Goal: Information Seeking & Learning: Find contact information

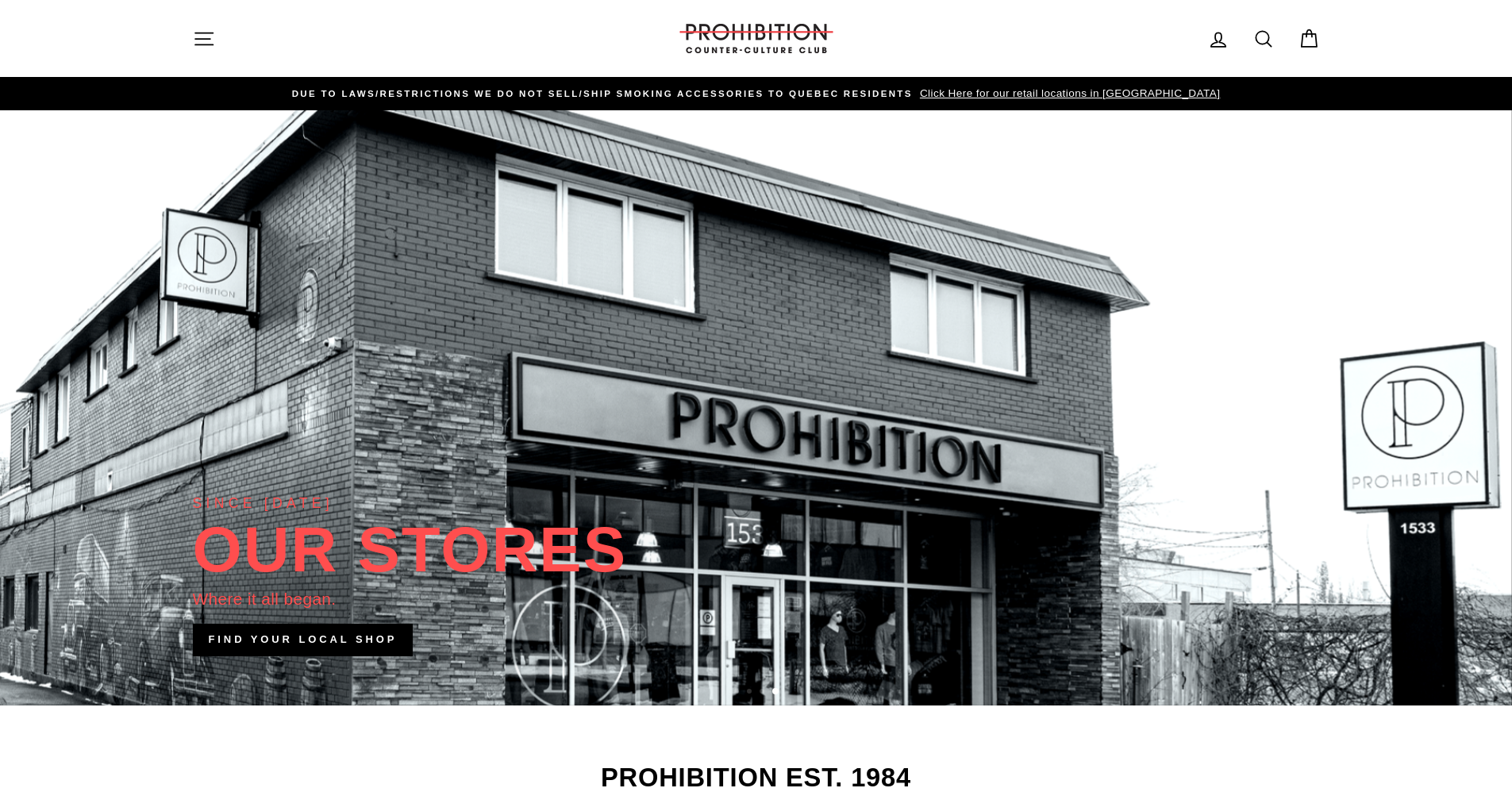
click at [1058, 92] on span "Click Here for our retail locations in [GEOGRAPHIC_DATA]" at bounding box center [1068, 94] width 304 height 12
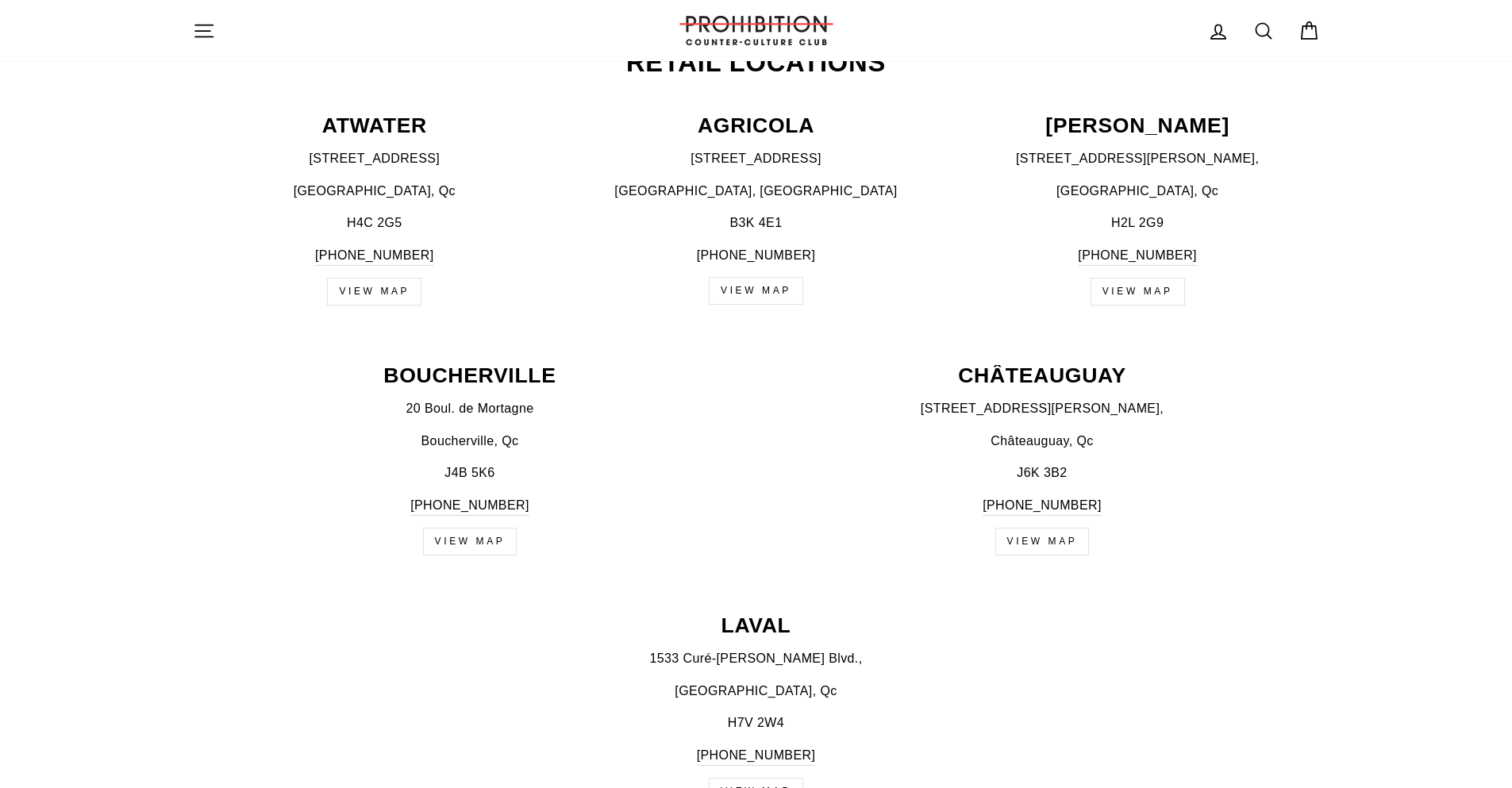
scroll to position [549, 0]
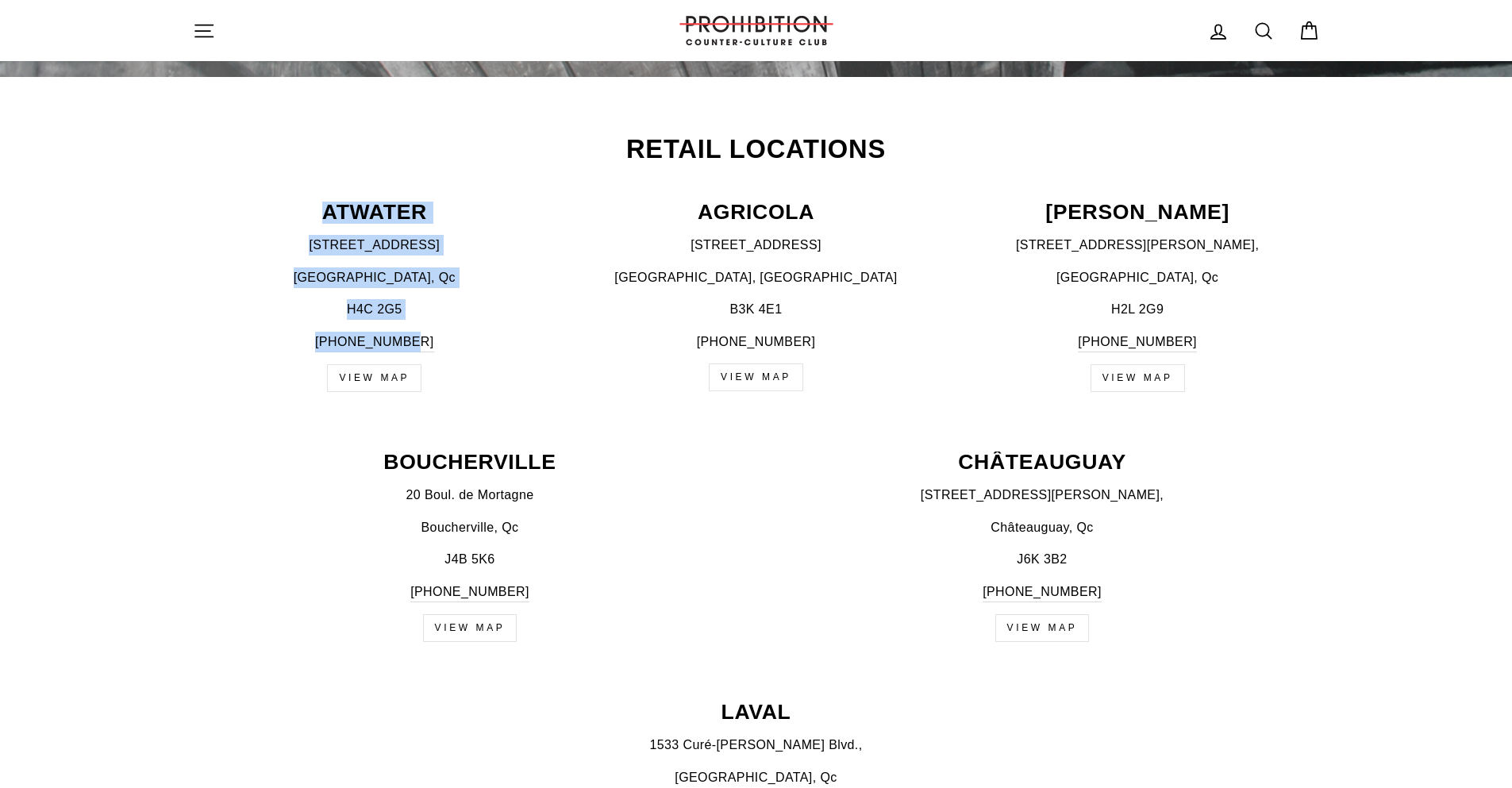
drag, startPoint x: 322, startPoint y: 206, endPoint x: 461, endPoint y: 332, distance: 187.6
click at [461, 332] on div "ATWATER 536 Atwater Ave., Montréal, Qc H4C 2G5 438-387-4655 VIEW MAP" at bounding box center [366, 296] width 382 height 190
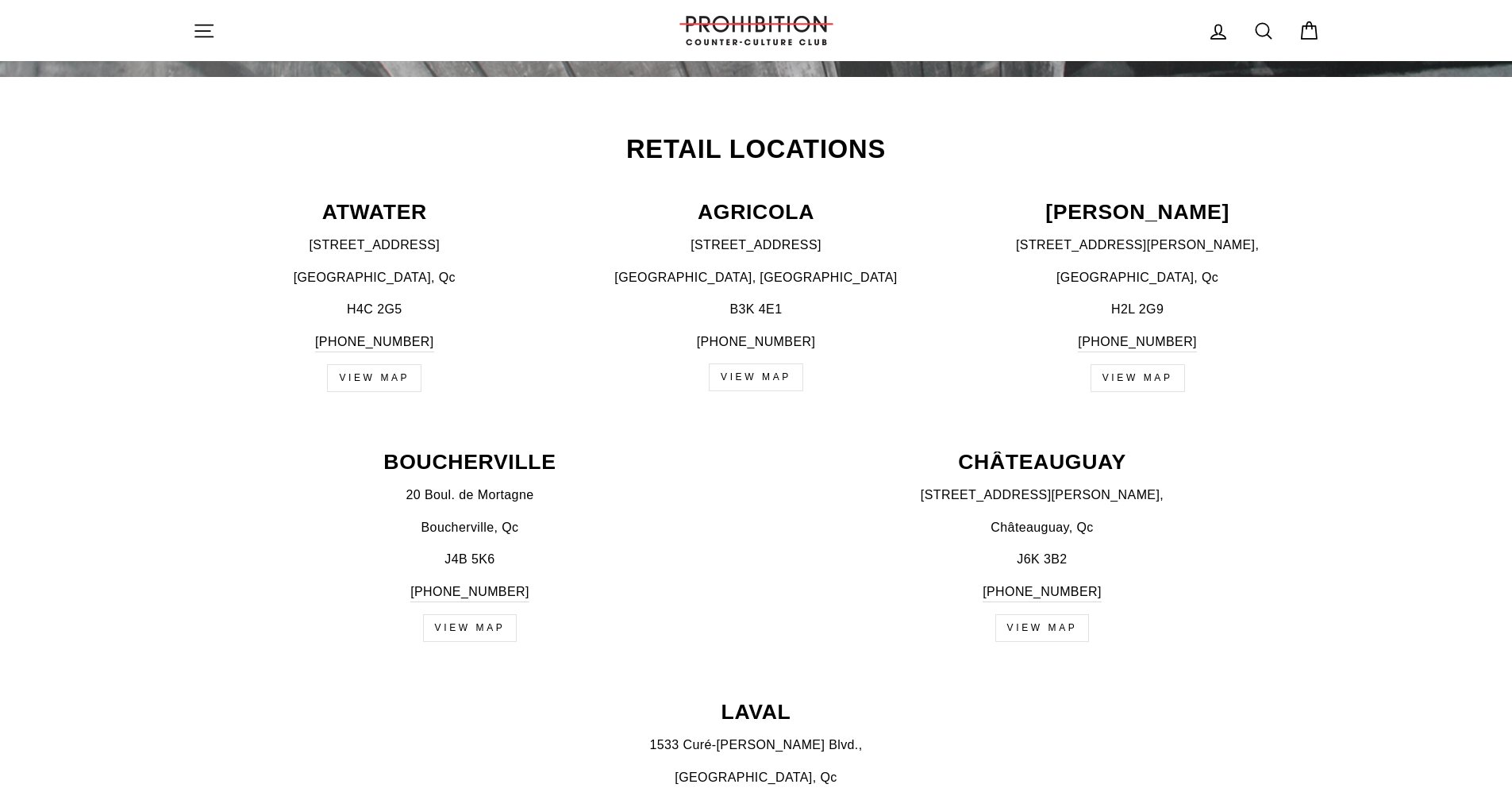
click at [1325, 297] on div "Retail Locations ATWATER 536 Atwater Ave., Montréal, Qc H4C 2G5 438-387-4655 VI…" at bounding box center [756, 273] width 1190 height 273
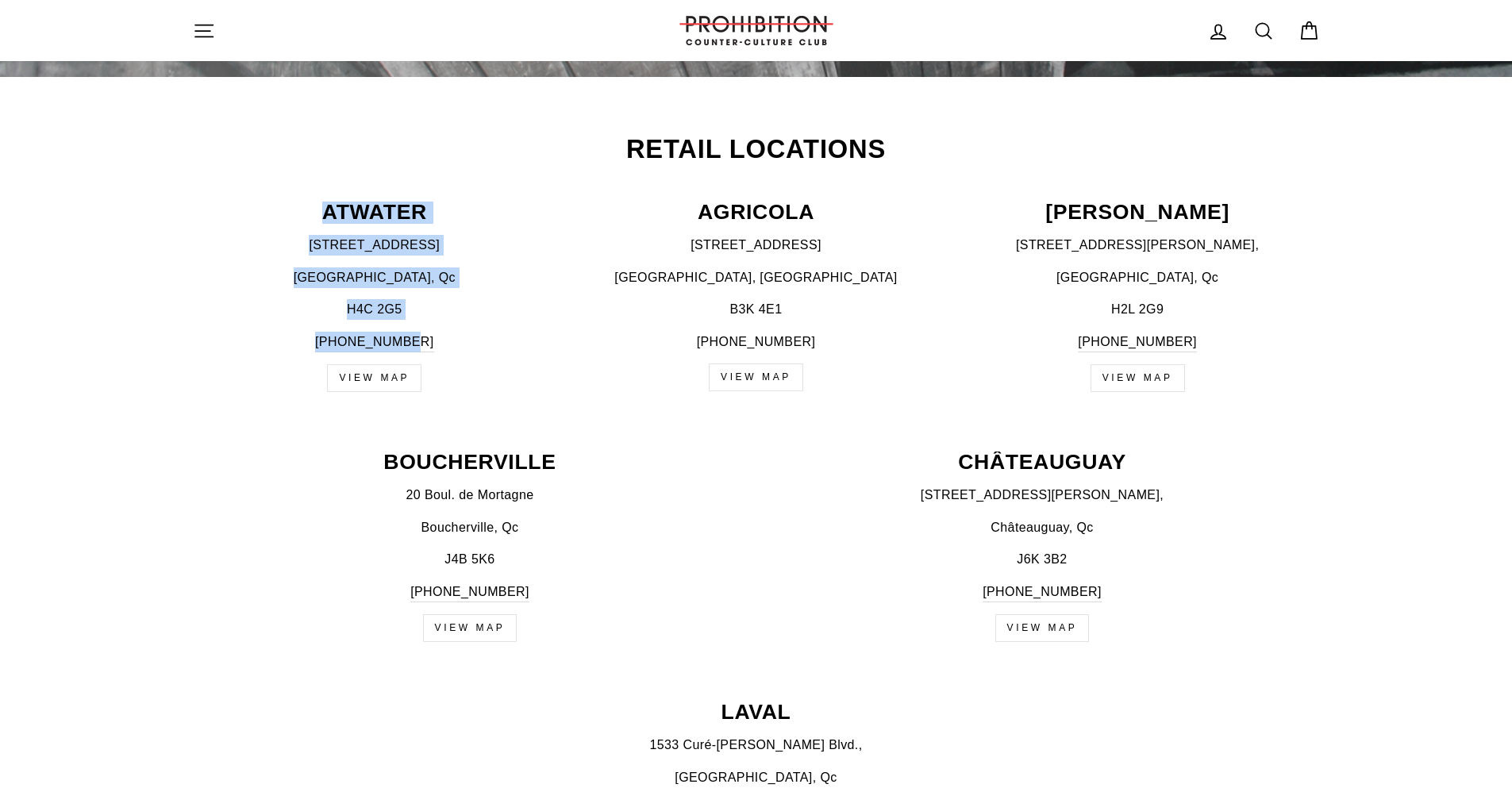
drag, startPoint x: 301, startPoint y: 194, endPoint x: 464, endPoint y: 345, distance: 222.2
click at [464, 345] on div "Retail Locations ATWATER 536 Atwater Ave., Montréal, Qc H4C 2G5 438-387-4655 VI…" at bounding box center [756, 273] width 1190 height 273
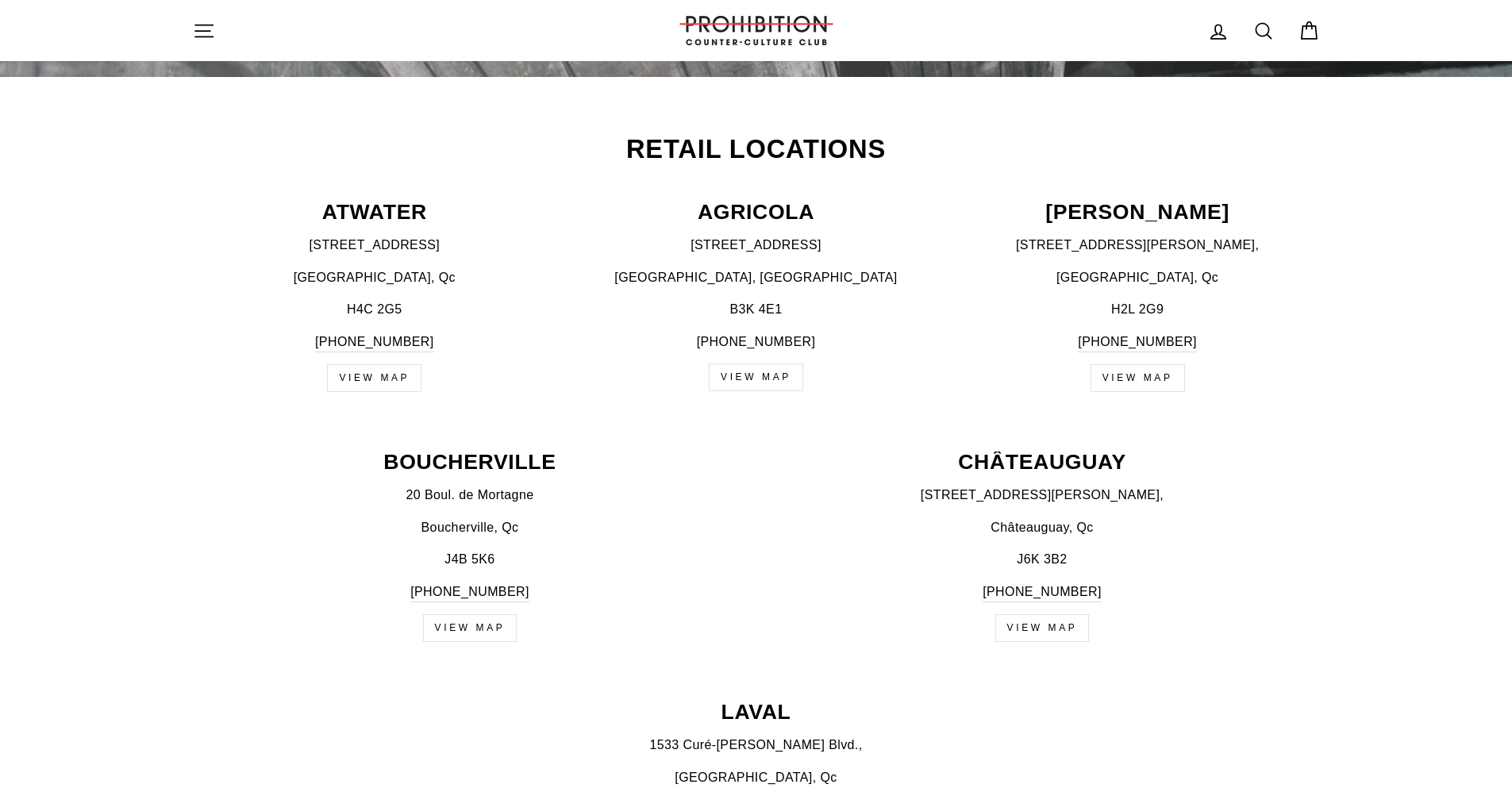
click at [1003, 242] on p "1210 Saint-Catherine St. E," at bounding box center [1138, 246] width 365 height 21
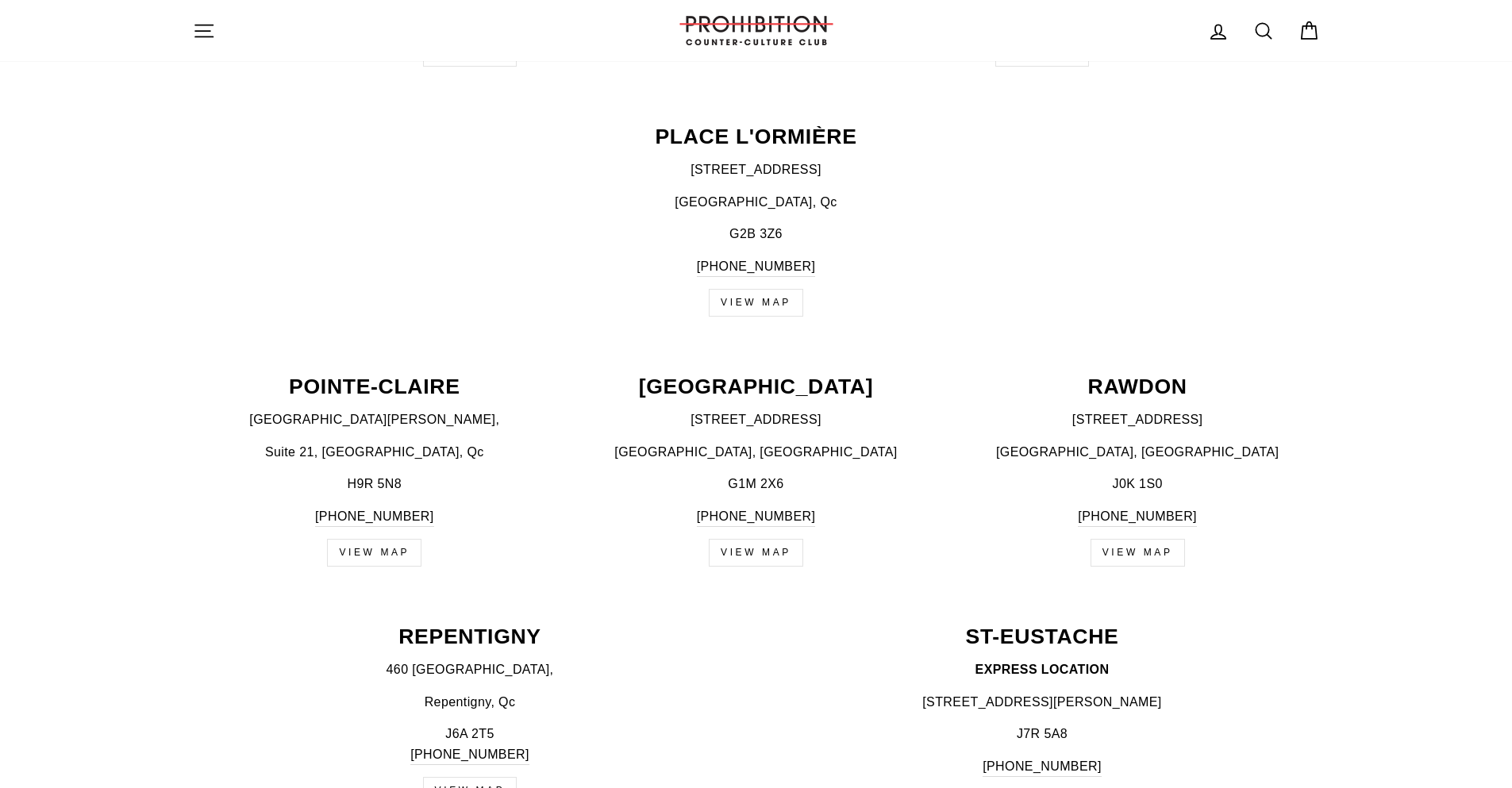
scroll to position [1660, 0]
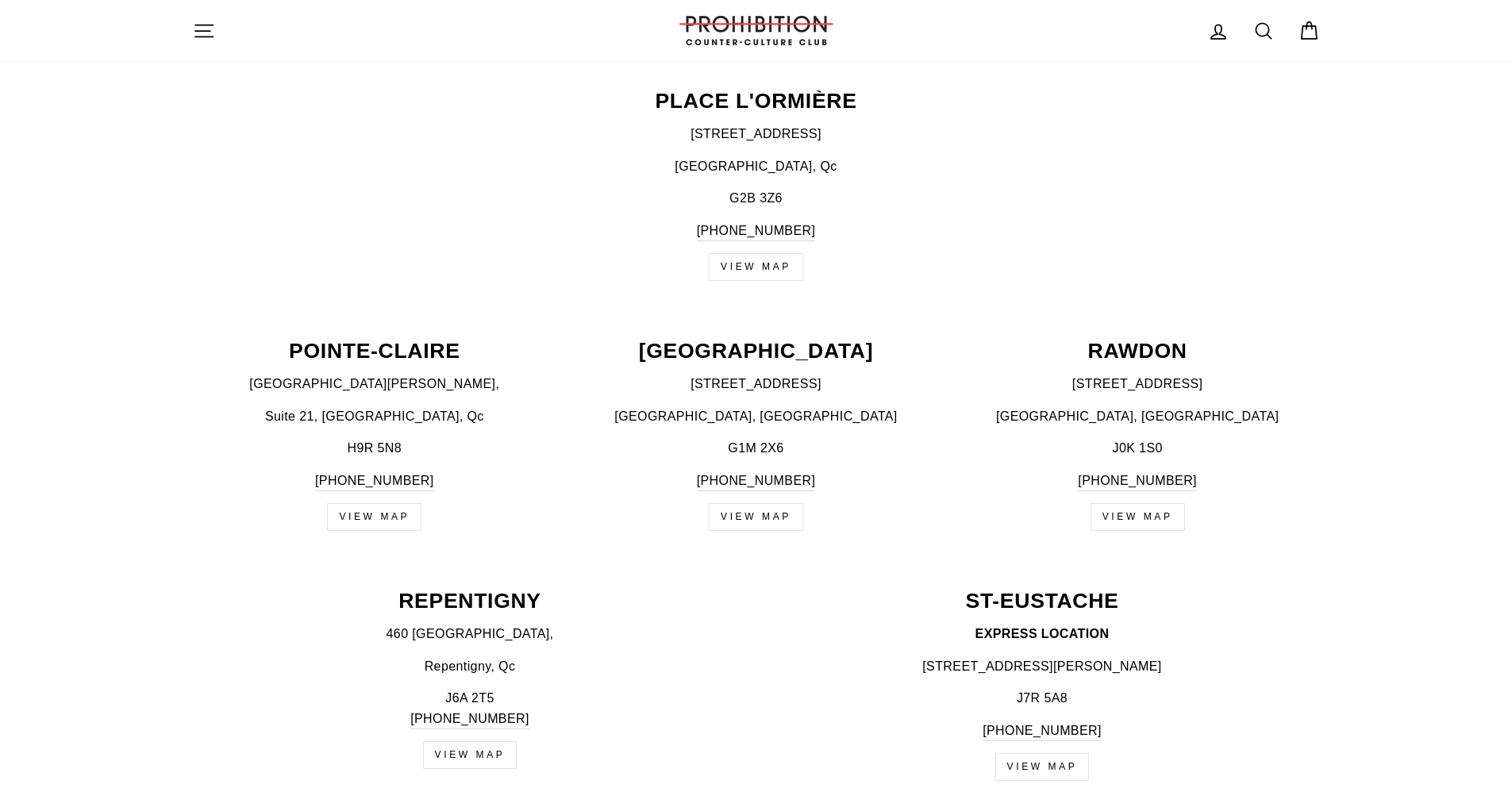
click at [458, 672] on p "Repentigny, Qc" at bounding box center [470, 667] width 555 height 21
copy p "Repentigny, Qc"
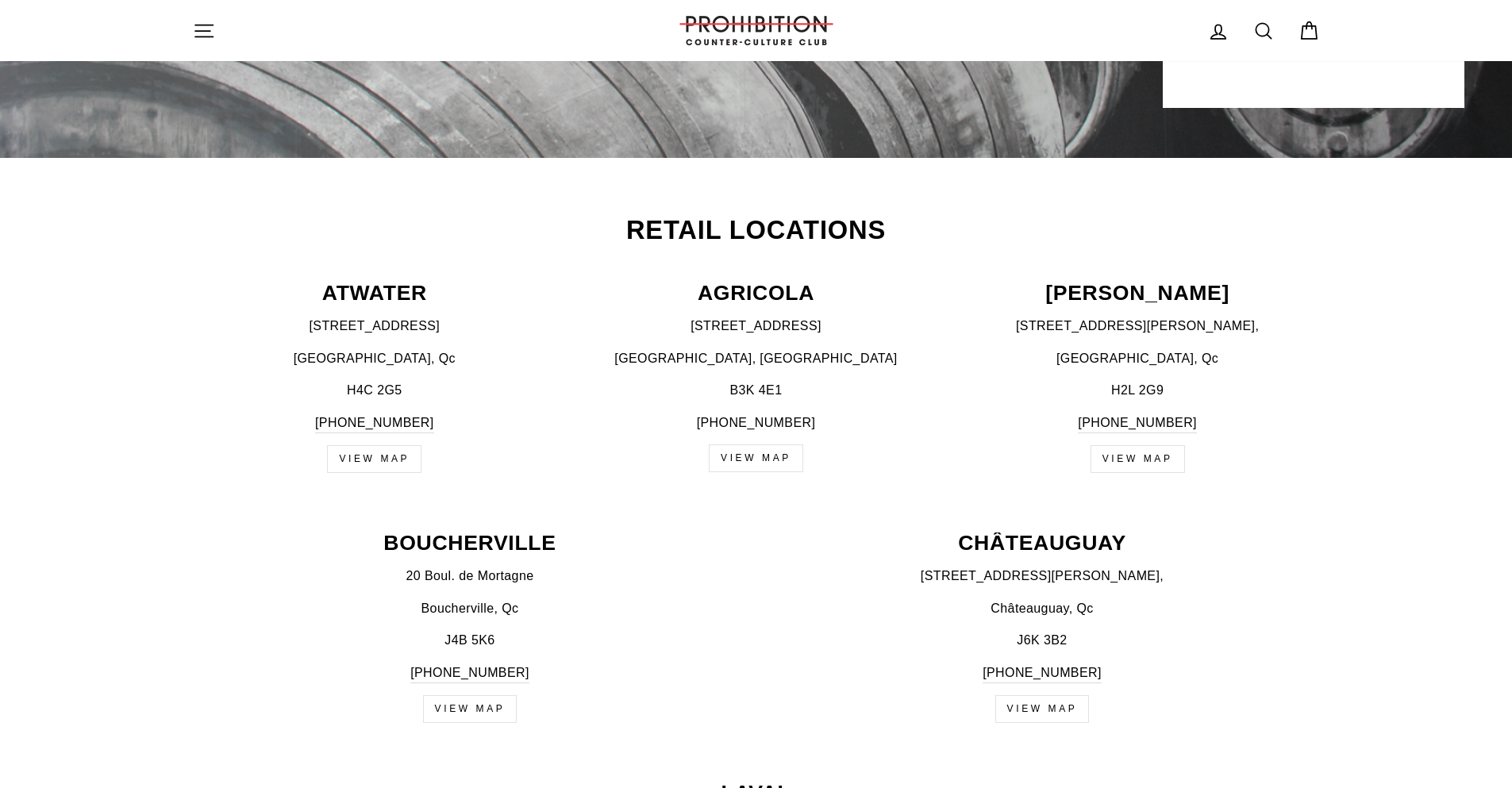
scroll to position [555, 0]
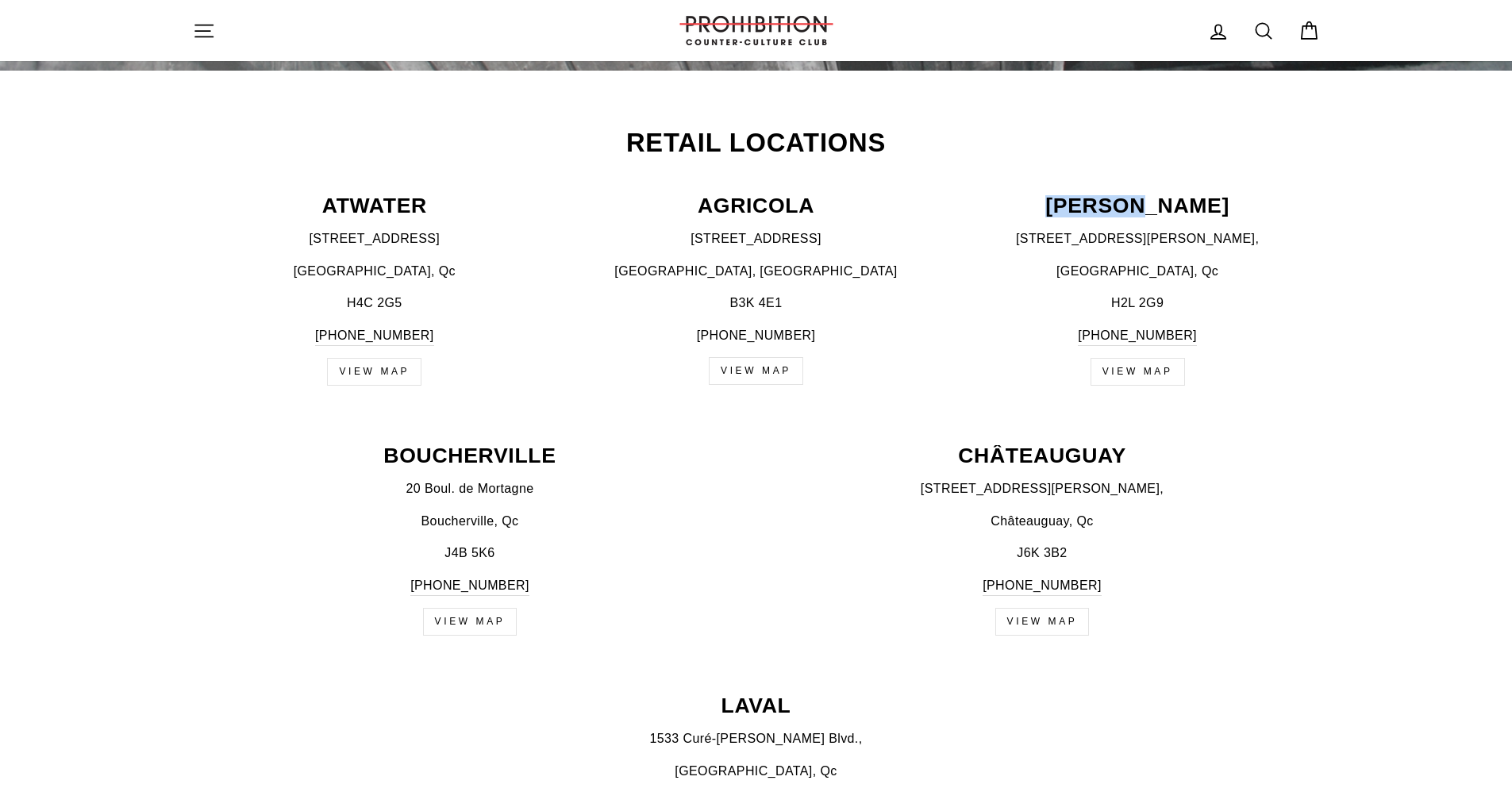
drag, startPoint x: 1086, startPoint y: 205, endPoint x: 1205, endPoint y: 204, distance: 119.0
click at [1205, 204] on p "BEAUDRY" at bounding box center [1138, 206] width 365 height 22
copy p "BEAUDRY"
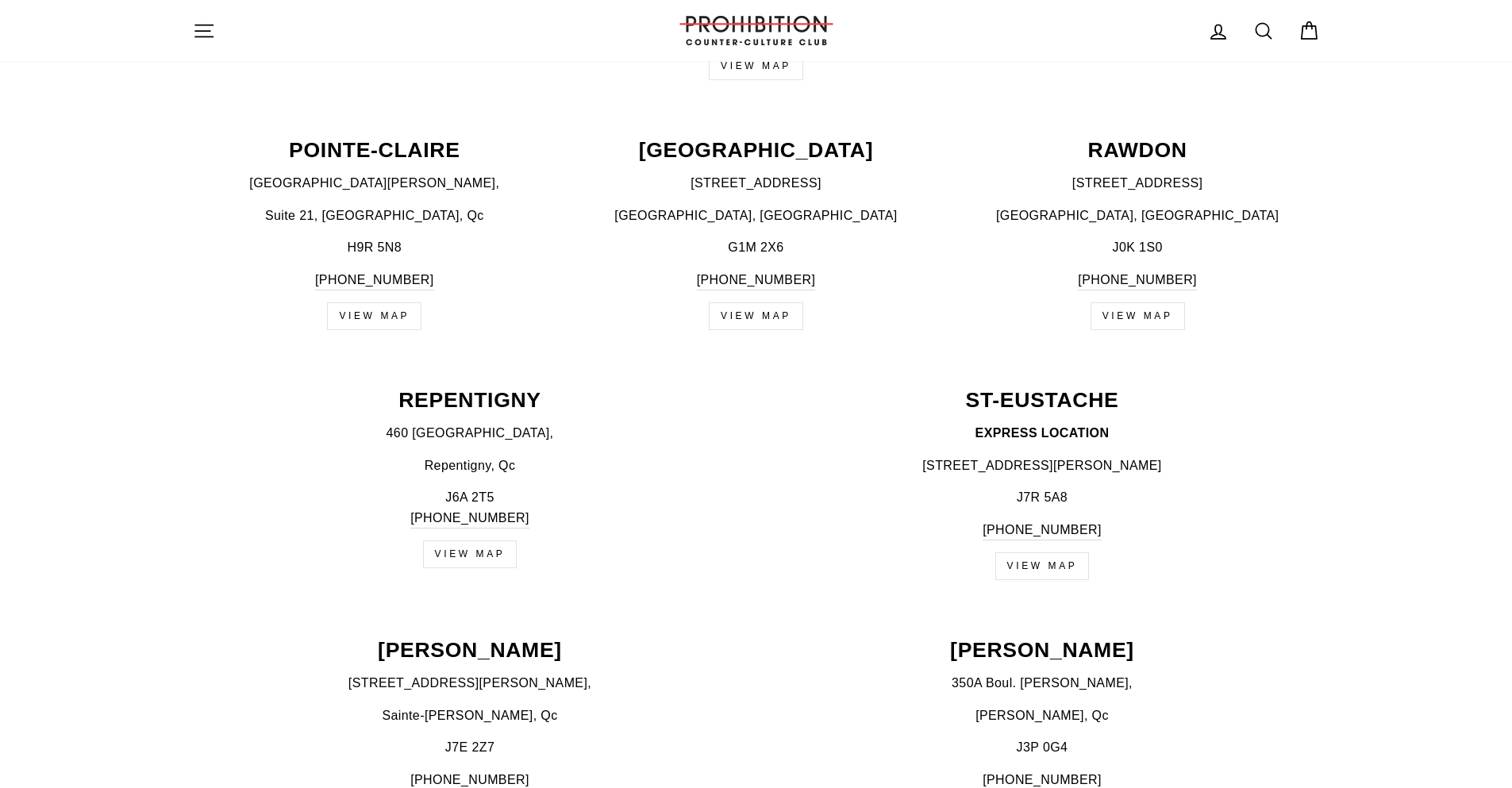
scroll to position [1851, 0]
